Goal: Task Accomplishment & Management: Complete application form

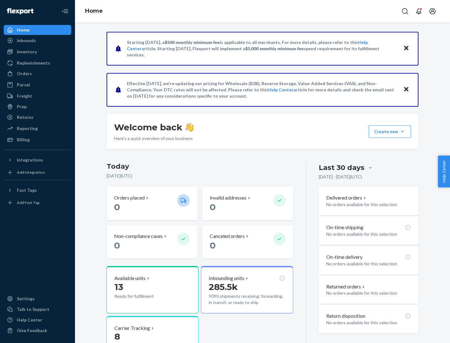
click at [402, 132] on button "Create new Create new inbound Create new order Create new product" at bounding box center [389, 132] width 42 height 12
click at [37, 41] on div "Inbounds" at bounding box center [37, 40] width 66 height 9
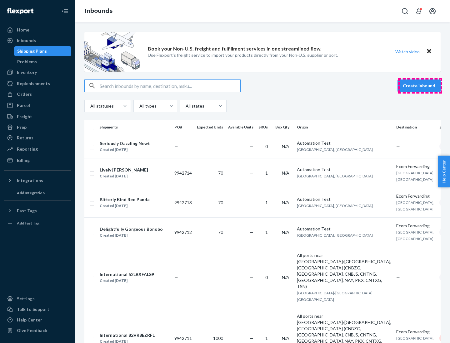
click at [420, 86] on button "Create inbound" at bounding box center [418, 86] width 43 height 12
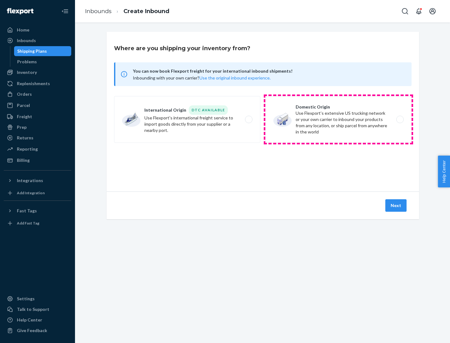
click at [338, 120] on label "Domestic Origin Use Flexport’s extensive US trucking network or your own carrie…" at bounding box center [338, 119] width 146 height 47
click at [399, 120] on input "Domestic Origin Use Flexport’s extensive US trucking network or your own carrie…" at bounding box center [401, 120] width 4 height 4
radio input "true"
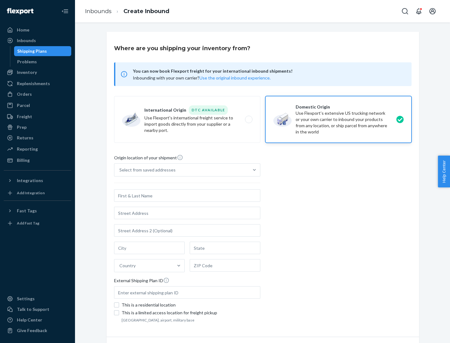
click at [146, 170] on div "Select from saved addresses" at bounding box center [147, 170] width 56 height 6
click at [120, 170] on input "Select from saved addresses" at bounding box center [119, 170] width 1 height 6
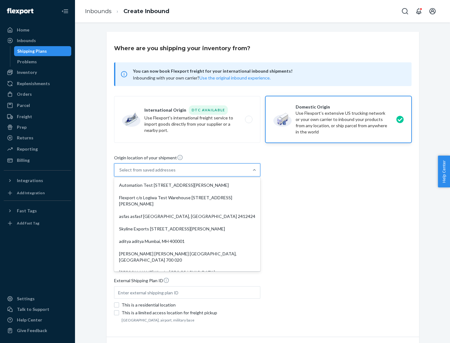
scroll to position [2, 0]
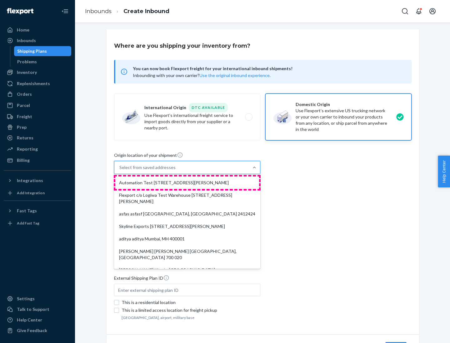
click at [187, 183] on div "Automation Test [STREET_ADDRESS][PERSON_NAME]" at bounding box center [187, 183] width 144 height 12
click at [120, 171] on input "option Automation Test [STREET_ADDRESS][PERSON_NAME]. 9 results available. Use …" at bounding box center [119, 168] width 1 height 6
type input "Automation Test"
type input "9th Floor"
type input "[GEOGRAPHIC_DATA]"
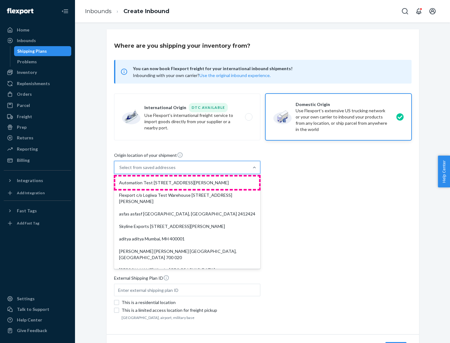
type input "CA"
type input "94104"
type input "[STREET_ADDRESS][PERSON_NAME]"
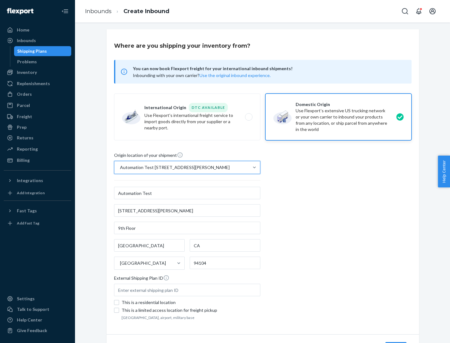
scroll to position [37, 0]
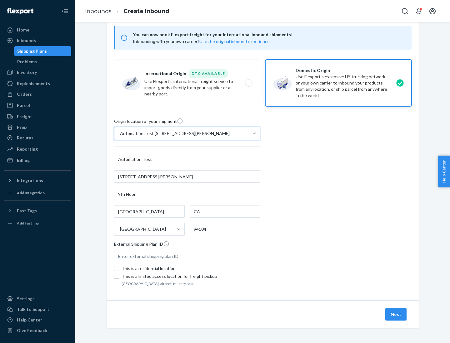
click at [396, 315] on button "Next" at bounding box center [395, 314] width 21 height 12
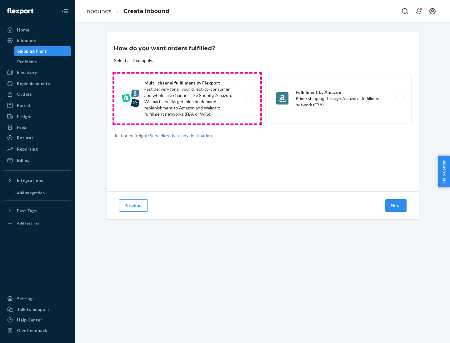
click at [187, 99] on label "Multi-channel fulfillment by Flexport Fast delivery for all your direct-to-cons…" at bounding box center [187, 99] width 146 height 50
click at [248, 99] on input "Multi-channel fulfillment by Flexport Fast delivery for all your direct-to-cons…" at bounding box center [250, 99] width 4 height 4
radio input "true"
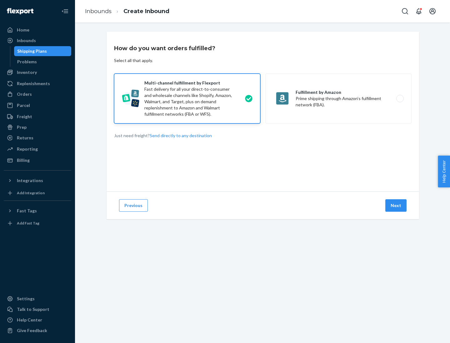
click at [396, 206] on button "Next" at bounding box center [395, 205] width 21 height 12
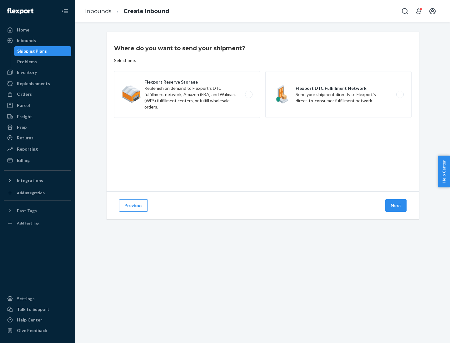
click at [338, 95] on label "Flexport DTC Fulfillment Network Send your shipment directly to Flexport's dire…" at bounding box center [338, 94] width 146 height 47
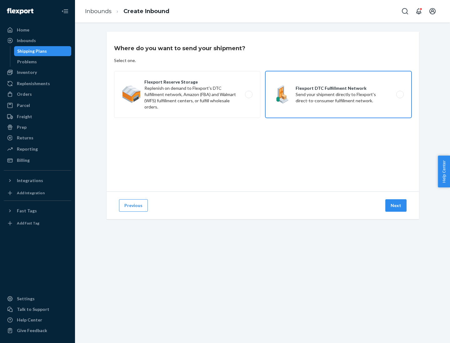
click at [399, 95] on input "Flexport DTC Fulfillment Network Send your shipment directly to Flexport's dire…" at bounding box center [401, 95] width 4 height 4
radio input "true"
click at [396, 206] on button "Next" at bounding box center [395, 205] width 21 height 12
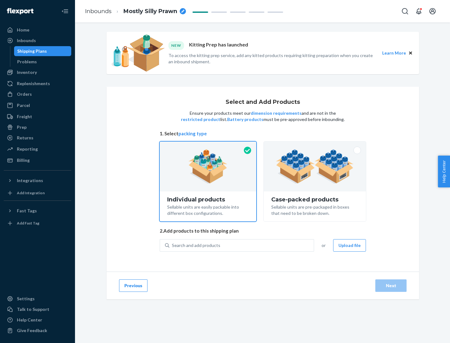
click at [315, 167] on img at bounding box center [315, 167] width 78 height 34
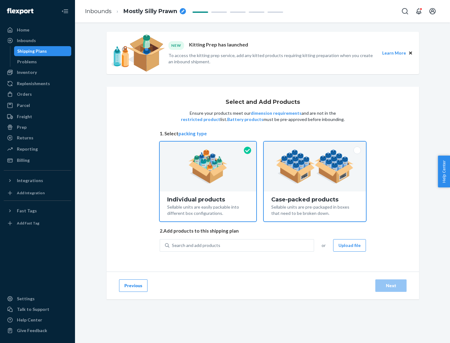
click at [315, 146] on input "Case-packed products Sellable units are pre-packaged in boxes that need to be b…" at bounding box center [315, 144] width 4 height 4
radio input "true"
radio input "false"
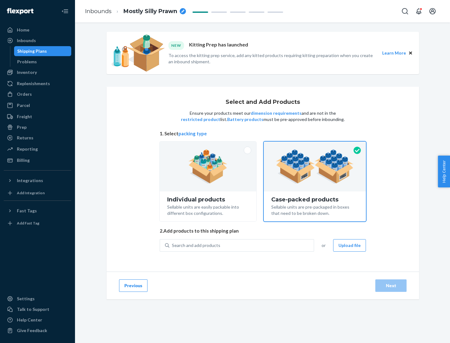
click at [242, 245] on div "Search and add products" at bounding box center [241, 245] width 144 height 11
click at [172, 245] on input "Search and add products" at bounding box center [172, 246] width 1 height 6
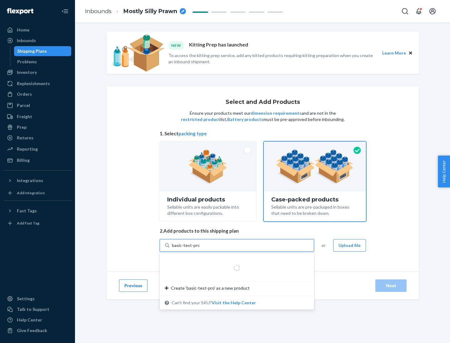
type input "basic-test-product-1"
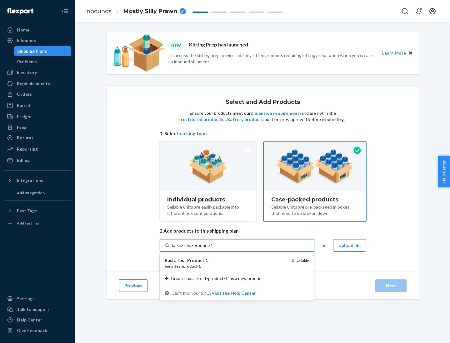
click at [226, 266] on div "basic - test - product - 1" at bounding box center [226, 266] width 122 height 5
click at [212, 249] on input "basic-test-product-1" at bounding box center [192, 246] width 40 height 6
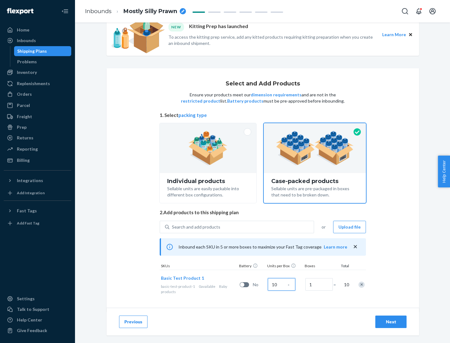
scroll to position [22, 0]
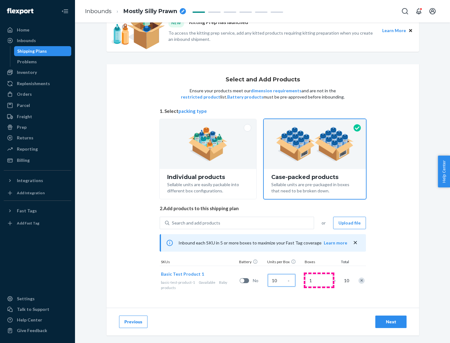
type input "10"
type input "7"
click at [391, 322] on div "Next" at bounding box center [390, 322] width 21 height 6
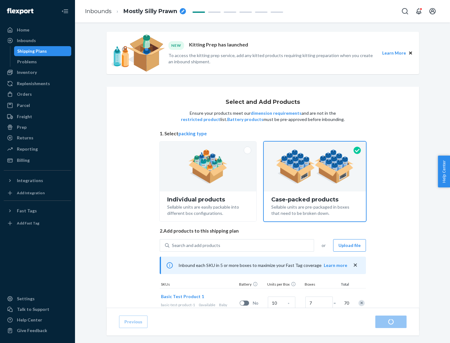
radio input "true"
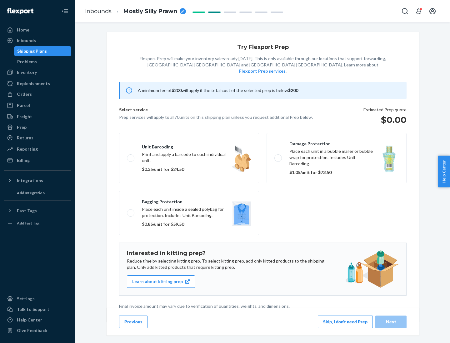
scroll to position [2, 0]
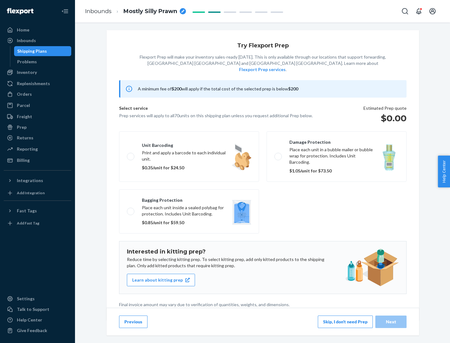
click at [189, 199] on label "Bagging protection Place each unit inside a sealed polybag for protection. Incl…" at bounding box center [189, 211] width 140 height 44
click at [131, 209] on input "Bagging protection Place each unit inside a sealed polybag for protection. Incl…" at bounding box center [129, 211] width 4 height 4
checkbox input "true"
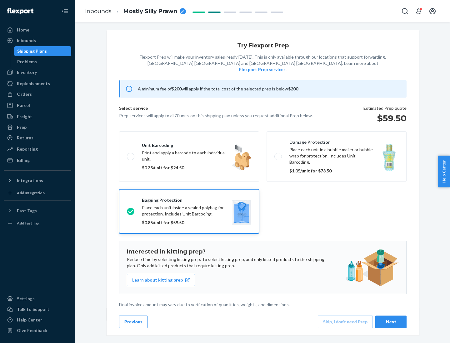
click at [391, 322] on div "Next" at bounding box center [390, 322] width 21 height 6
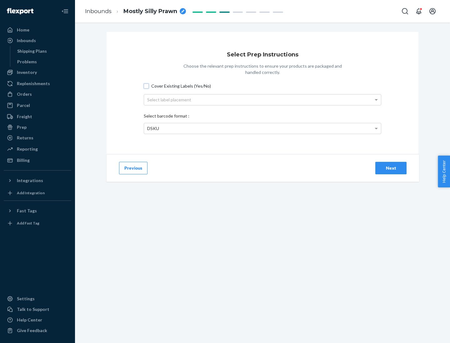
click at [146, 86] on input "Cover Existing Labels (Yes/No)" at bounding box center [146, 86] width 5 height 5
checkbox input "true"
click at [262, 100] on div "Select label placement" at bounding box center [262, 100] width 237 height 11
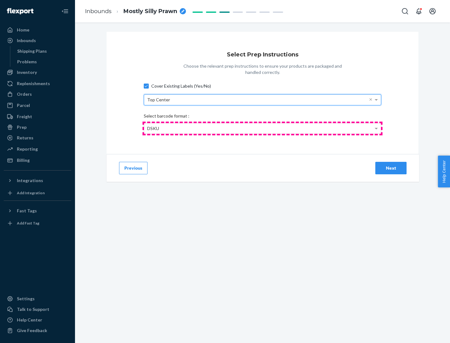
click at [262, 128] on div "DSKU" at bounding box center [262, 128] width 237 height 11
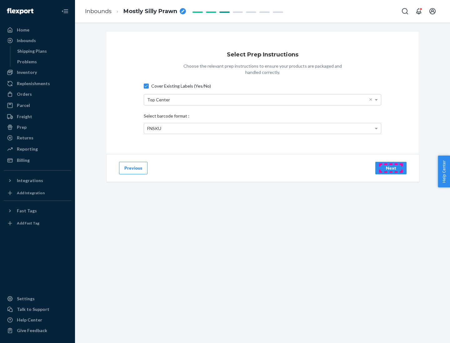
click at [391, 168] on div "Next" at bounding box center [390, 168] width 21 height 6
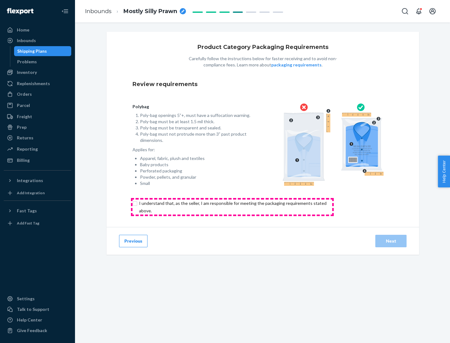
click at [232, 207] on input "checkbox" at bounding box center [236, 207] width 208 height 15
checkbox input "true"
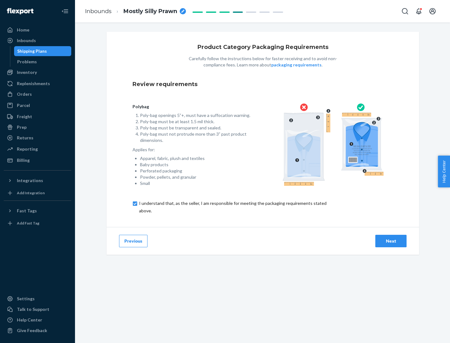
click at [391, 241] on div "Next" at bounding box center [390, 241] width 21 height 6
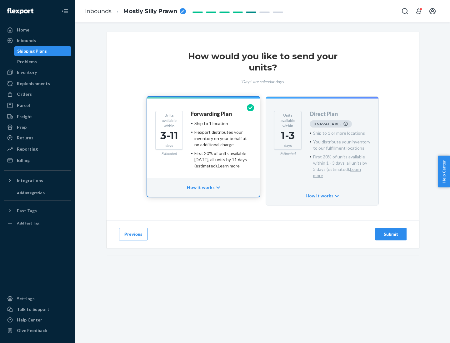
click at [212, 114] on h4 "Forwarding Plan" at bounding box center [211, 114] width 41 height 6
click at [391, 231] on div "Submit" at bounding box center [390, 234] width 21 height 6
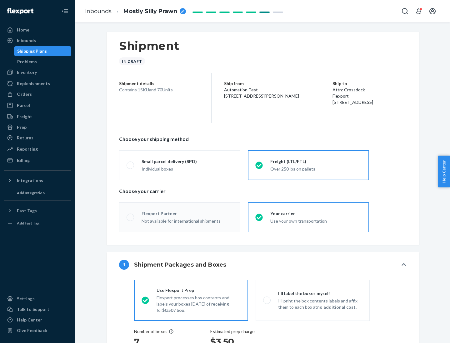
radio input "true"
radio input "false"
radio input "true"
radio input "false"
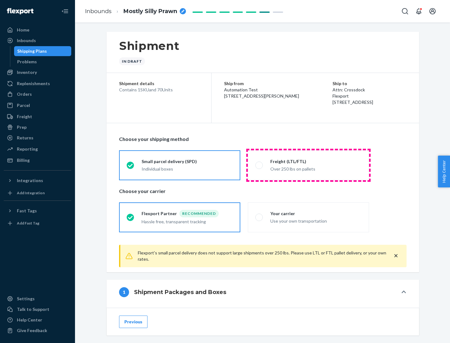
click at [308, 165] on div "Over 250 lbs on pallets" at bounding box center [315, 168] width 91 height 7
click at [259, 165] on input "Freight (LTL/FTL) Over 250 lbs on pallets" at bounding box center [257, 165] width 4 height 4
radio input "true"
radio input "false"
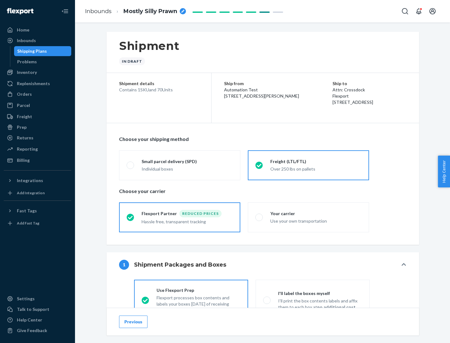
scroll to position [35, 0]
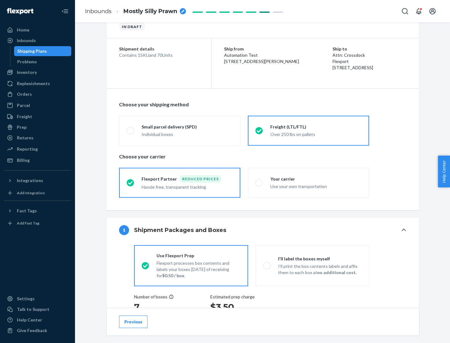
click at [308, 183] on div "Use your own transportation" at bounding box center [315, 185] width 91 height 7
click at [259, 183] on input "Your carrier Use your own transportation" at bounding box center [257, 183] width 4 height 4
radio input "true"
radio input "false"
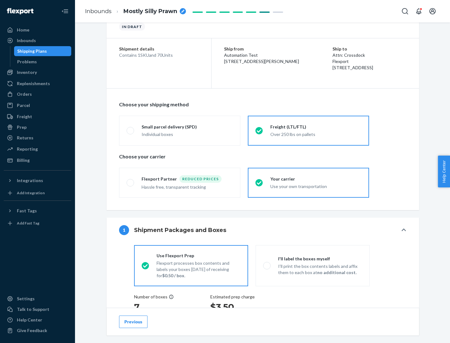
scroll to position [118, 0]
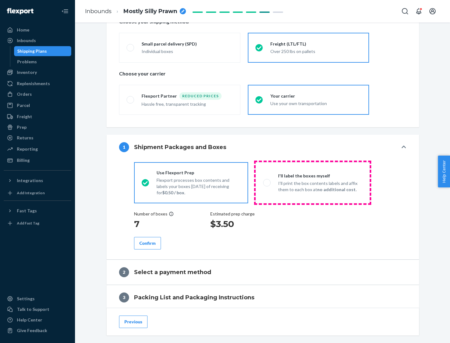
click at [312, 183] on p "I’ll print the box contents labels and affix them to each box at no additional …" at bounding box center [320, 186] width 84 height 12
click at [267, 183] on input "I'll label the boxes myself I’ll print the box contents labels and affix them t…" at bounding box center [265, 183] width 4 height 4
radio input "true"
radio input "false"
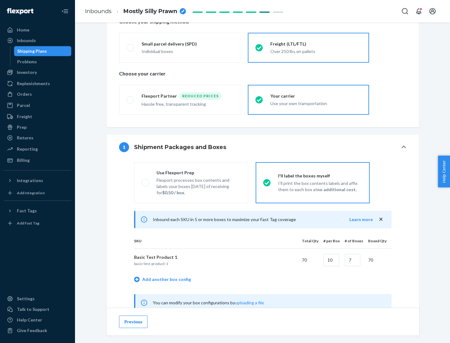
scroll to position [195, 0]
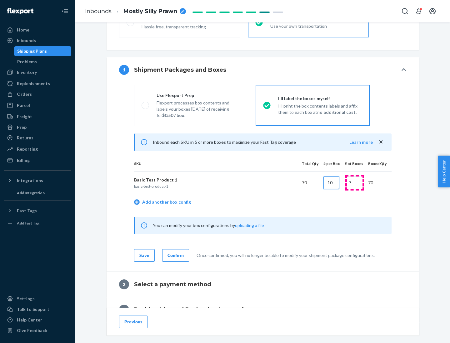
type input "10"
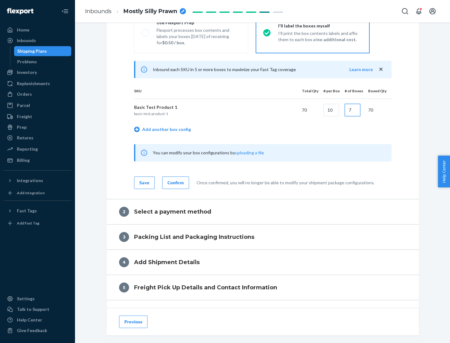
type input "7"
click at [175, 183] on div "Confirm" at bounding box center [175, 183] width 16 height 6
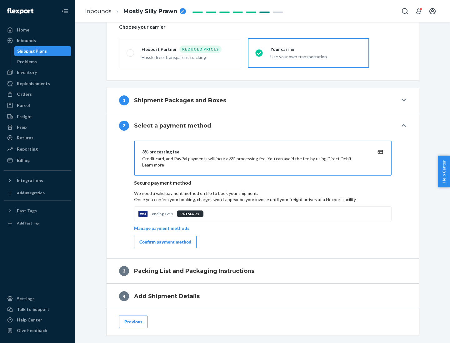
scroll to position [224, 0]
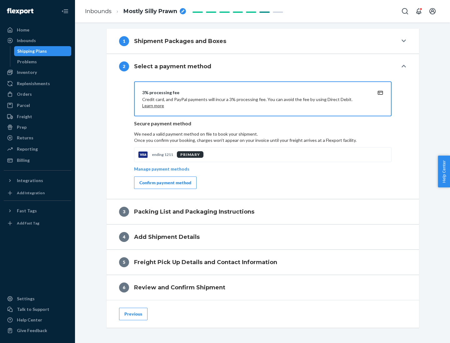
click at [165, 183] on div "Confirm payment method" at bounding box center [165, 183] width 52 height 6
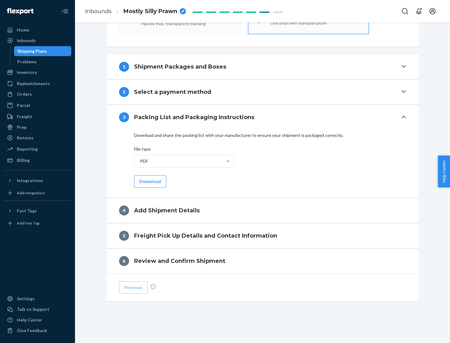
scroll to position [197, 0]
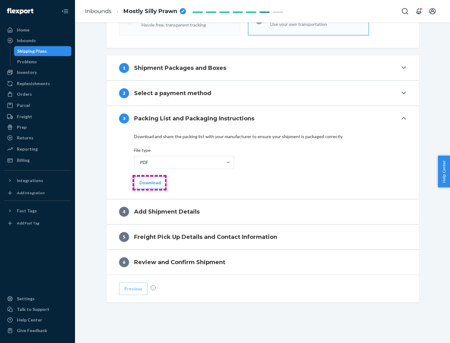
click at [149, 183] on button "Download" at bounding box center [150, 183] width 32 height 12
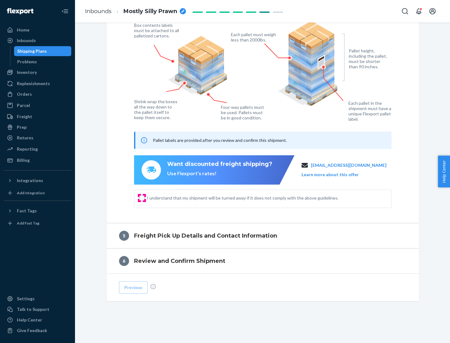
click at [142, 198] on input "I understand that my shipment will be turned away if it does not comply with th…" at bounding box center [141, 198] width 5 height 5
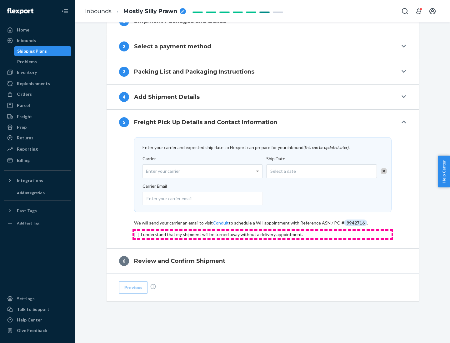
click at [263, 234] on input "checkbox" at bounding box center [262, 234] width 257 height 7
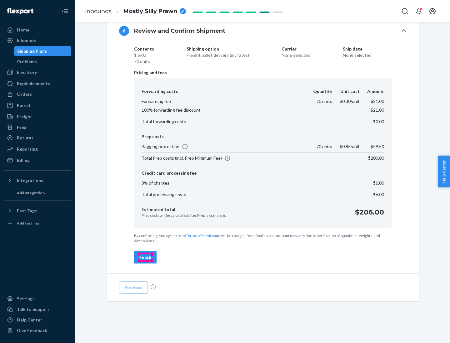
click at [145, 258] on div "Finish" at bounding box center [145, 257] width 12 height 6
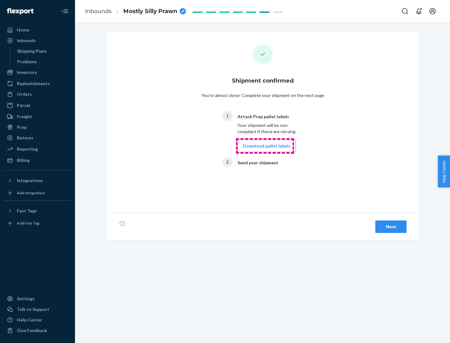
click at [265, 146] on button "Download pallet labels" at bounding box center [266, 146] width 58 height 12
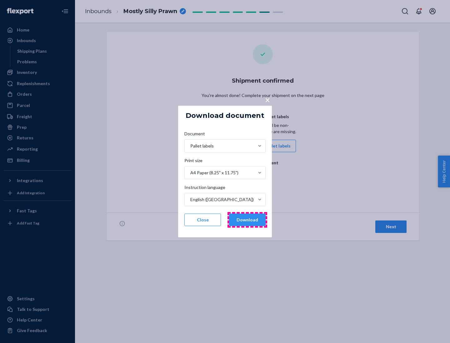
click at [247, 220] on button "Download" at bounding box center [247, 220] width 37 height 12
click at [267, 100] on span "×" at bounding box center [267, 100] width 5 height 11
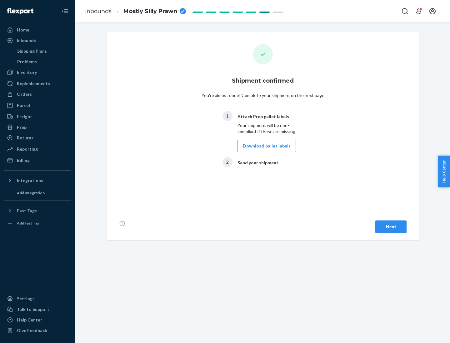
click at [391, 227] on div "Next" at bounding box center [390, 227] width 21 height 6
